Goal: Task Accomplishment & Management: Manage account settings

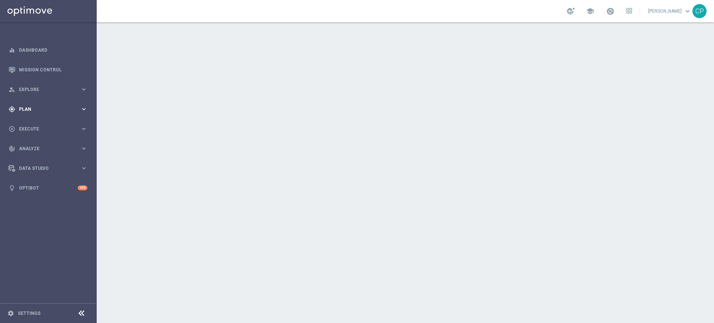
click at [62, 108] on span "Plan" at bounding box center [49, 109] width 61 height 4
click at [40, 125] on link "Target Groups" at bounding box center [48, 125] width 58 height 6
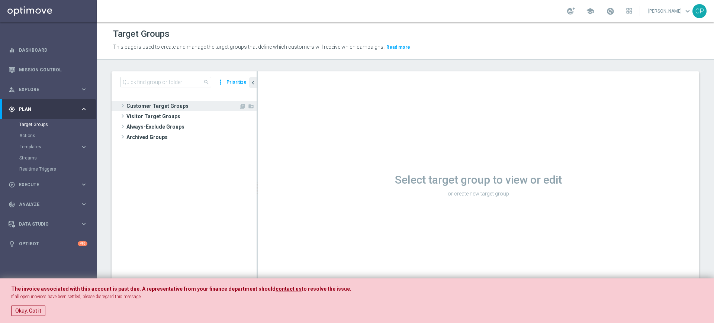
click at [144, 103] on span "Customer Target Groups" at bounding box center [182, 106] width 112 height 10
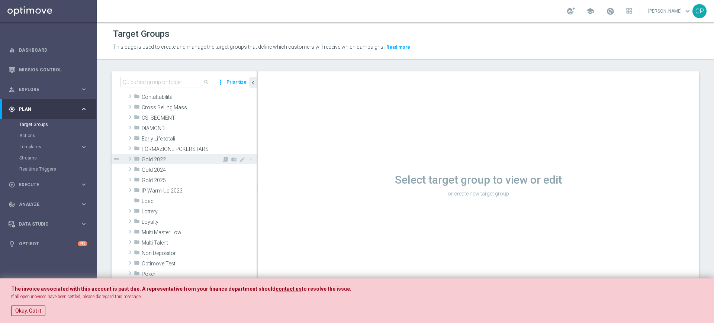
scroll to position [84, 0]
click at [154, 217] on span "Loyalty_" at bounding box center [182, 220] width 80 height 6
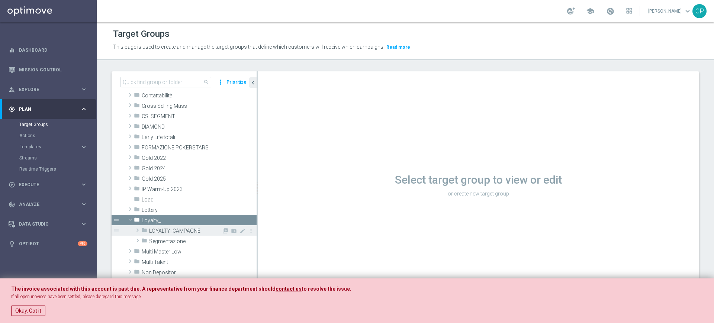
click at [161, 226] on div "folder LOYALTY_CAMPAGNE" at bounding box center [181, 230] width 80 height 10
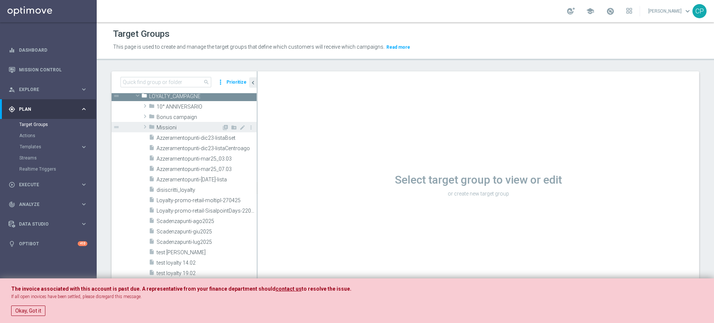
scroll to position [217, 0]
click at [166, 127] on span "Missioni" at bounding box center [188, 126] width 65 height 6
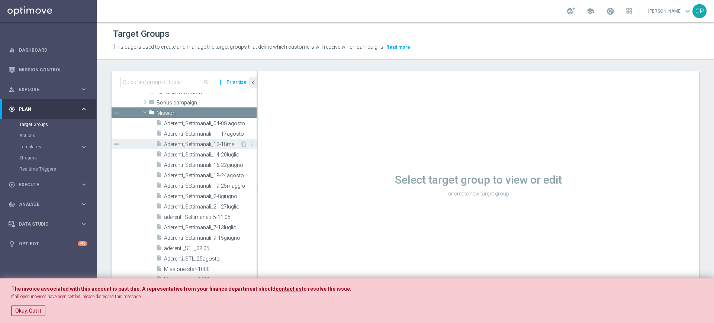
scroll to position [230, 0]
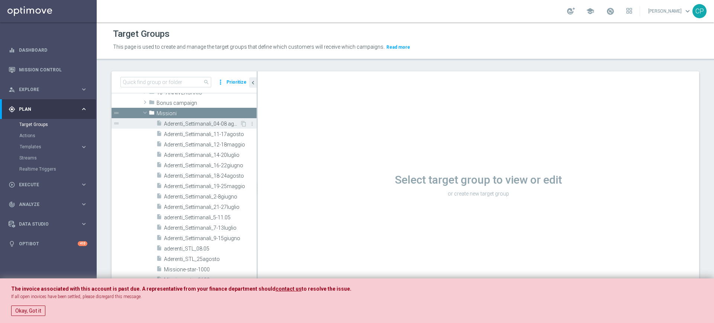
click at [200, 126] on span "Aderenti_Settimanali_04-08 agosto" at bounding box center [202, 124] width 76 height 6
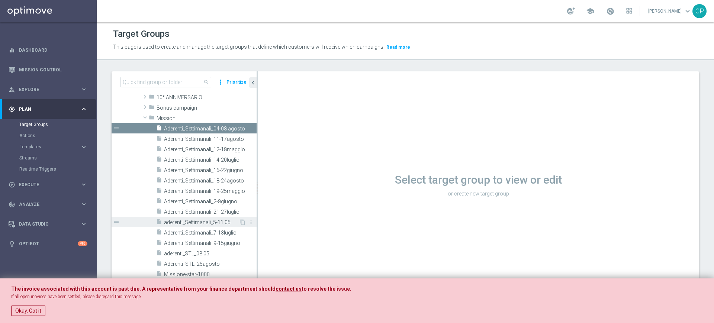
scroll to position [226, 0]
click at [214, 177] on span "Aderenti_Settimanali_18-24agosto" at bounding box center [202, 180] width 76 height 6
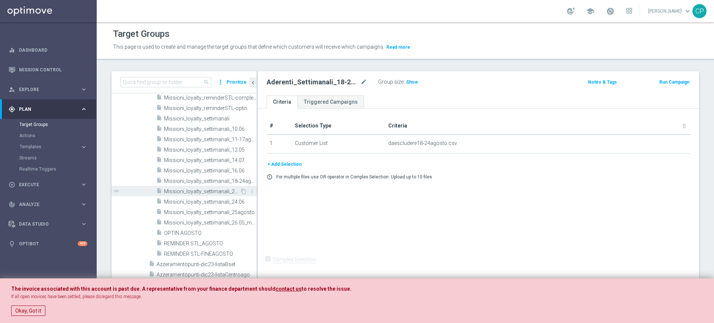
scroll to position [565, 0]
click at [207, 210] on span "Missioni_loyalty_settimanali_25agosto" at bounding box center [202, 213] width 76 height 6
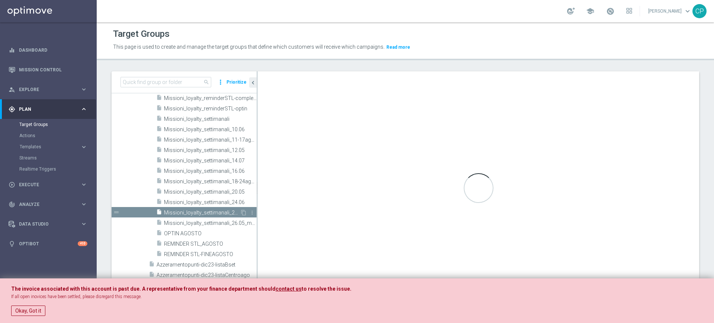
checkbox input "true"
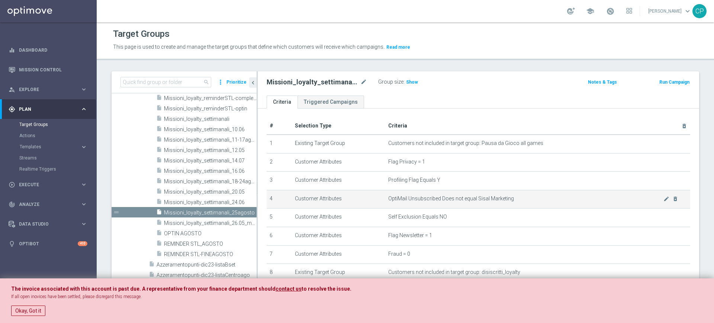
click at [418, 209] on td "OptiMail Unsubscribed Does not equal Sisal Marketing mode_edit delete_forever" at bounding box center [537, 199] width 305 height 19
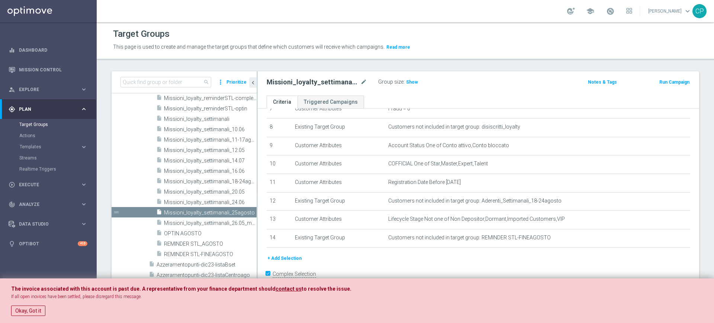
scroll to position [146, 0]
click at [207, 251] on span "REMINDER STL-FINEAGOSTO" at bounding box center [201, 254] width 75 height 6
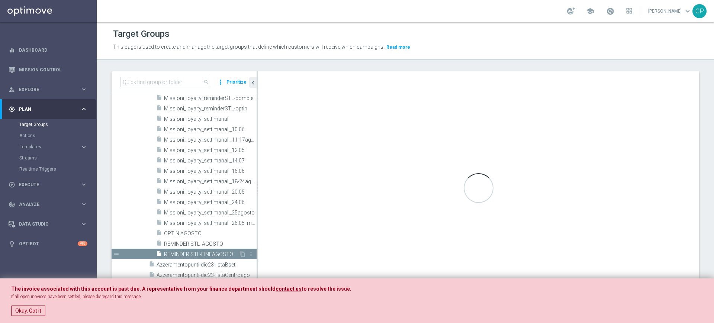
type textarea "(1 and 2 and 3 and 4 and 5 and 6 and 7 and 8 and 9 and 10 and 11 and 12)"
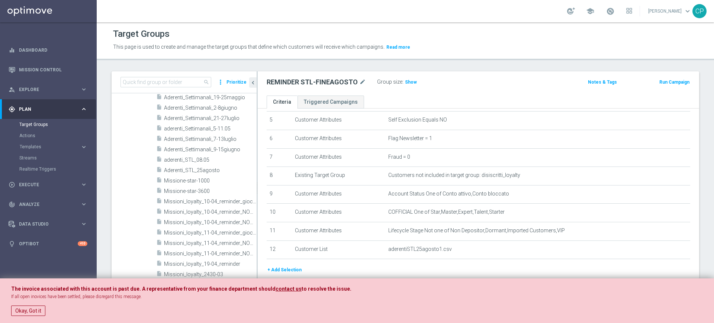
scroll to position [299, 0]
